Goal: Task Accomplishment & Management: Manage account settings

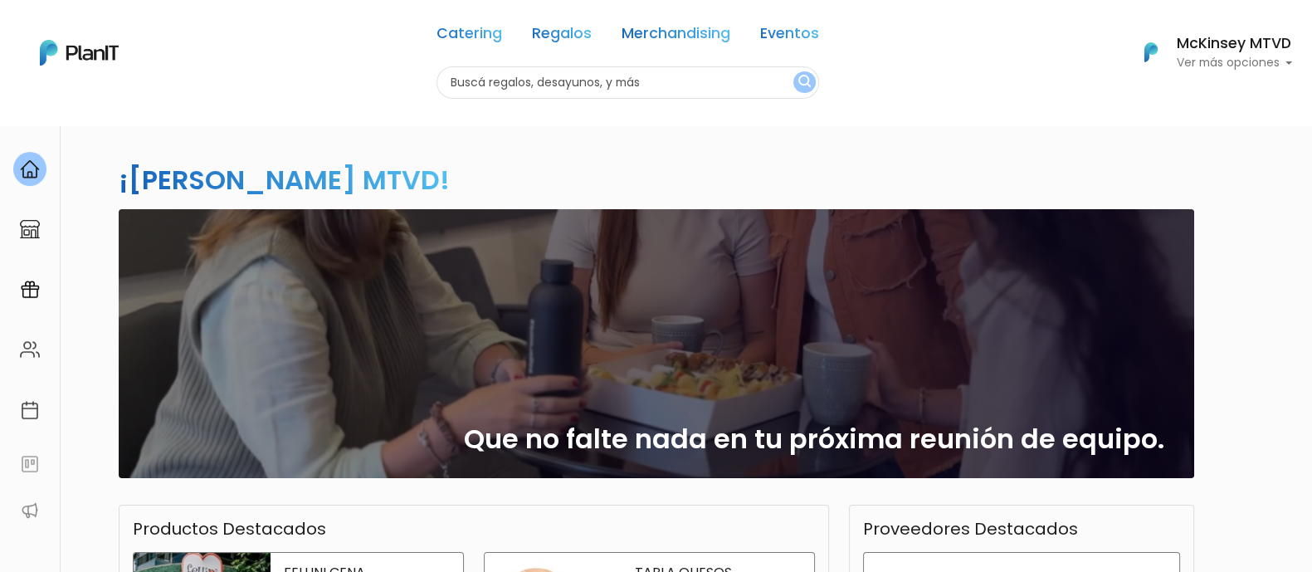
click at [1049, 77] on div "Catering Regalos Merchandising Eventos Catering Regalos Merchandising Eventos C…" at bounding box center [656, 53] width 1312 height 92
click at [1049, 57] on p "Ver más opciones" at bounding box center [1234, 63] width 116 height 12
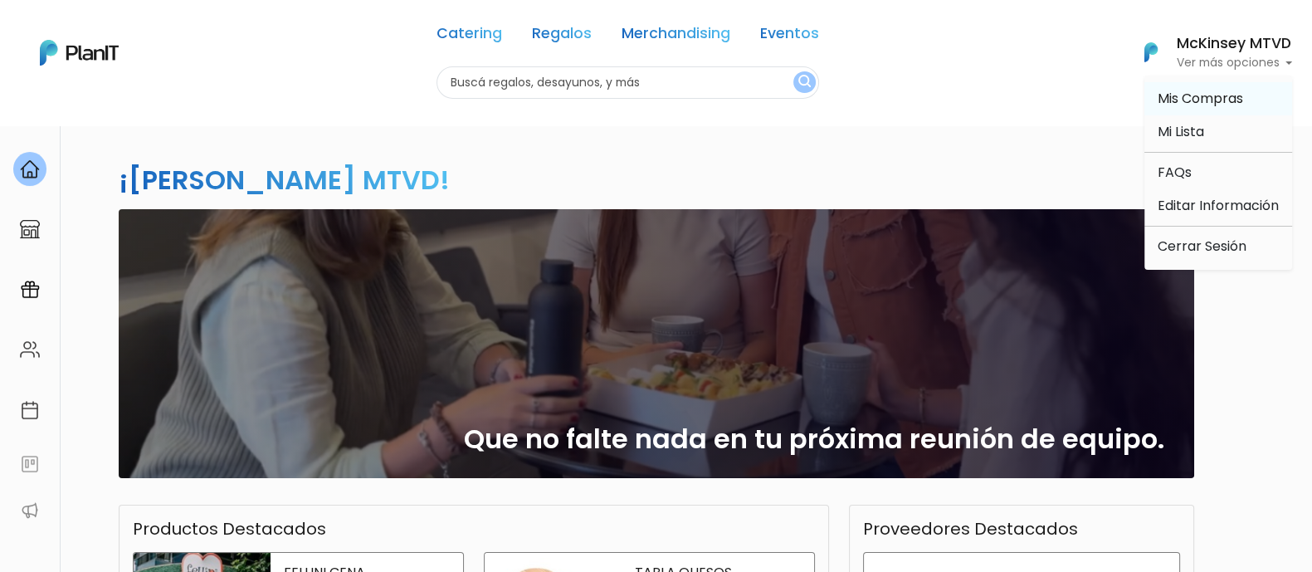
click at [1049, 95] on span "Mis Compras" at bounding box center [1200, 98] width 85 height 19
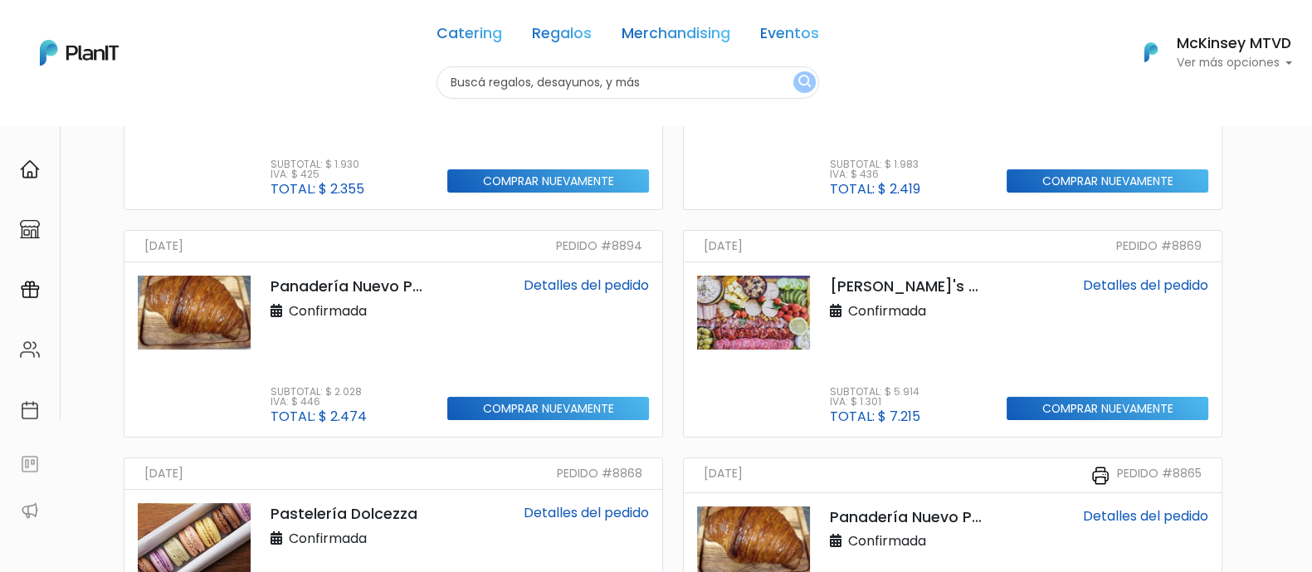
scroll to position [285, 0]
